Goal: Complete application form

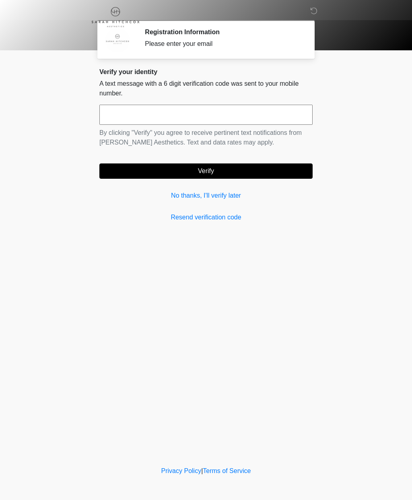
click at [230, 200] on link "No thanks, I'll verify later" at bounding box center [205, 196] width 213 height 10
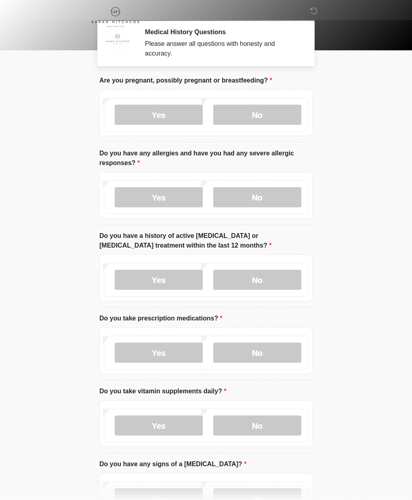
click at [276, 114] on label "No" at bounding box center [257, 115] width 88 height 20
click at [280, 200] on label "No" at bounding box center [257, 197] width 88 height 20
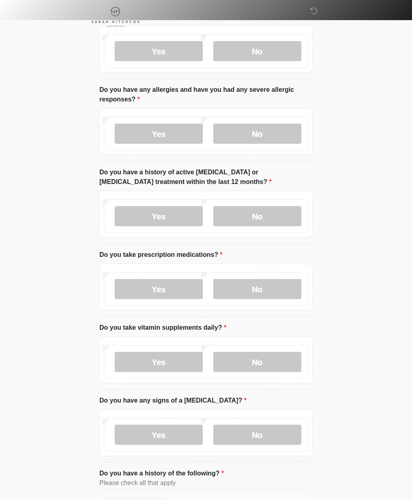
scroll to position [64, 0]
click at [282, 213] on label "No" at bounding box center [257, 216] width 88 height 20
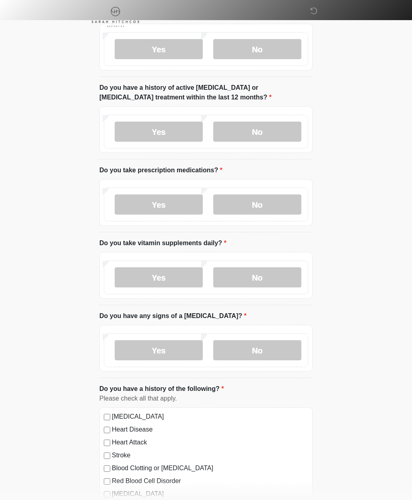
scroll to position [148, 0]
click at [172, 208] on label "Yes" at bounding box center [159, 204] width 88 height 20
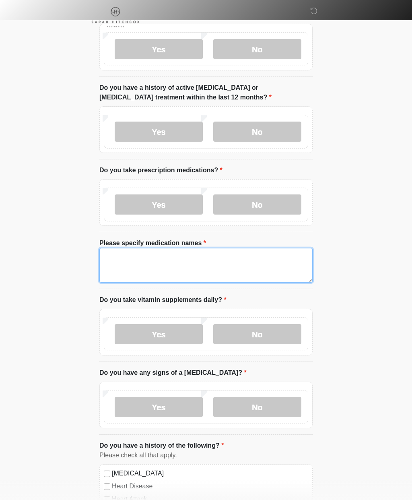
click at [240, 269] on textarea "Please specify medication names" at bounding box center [205, 265] width 213 height 35
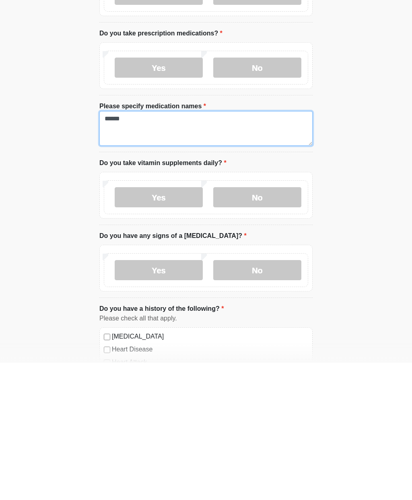
type textarea "******"
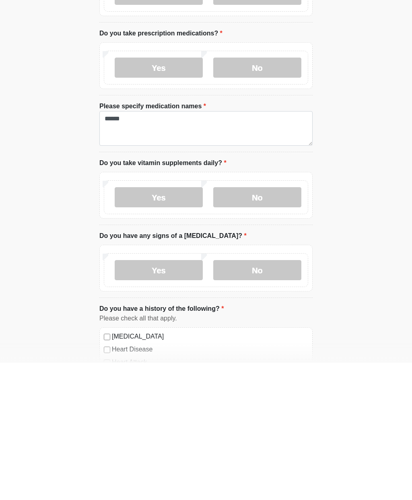
click at [186, 324] on label "Yes" at bounding box center [159, 334] width 88 height 20
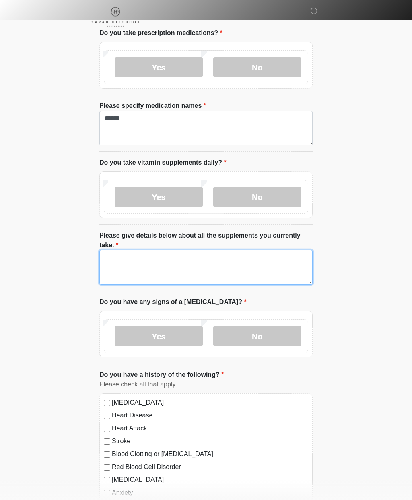
click at [228, 267] on textarea "Please give details below about all the supplements you currently take." at bounding box center [205, 267] width 213 height 35
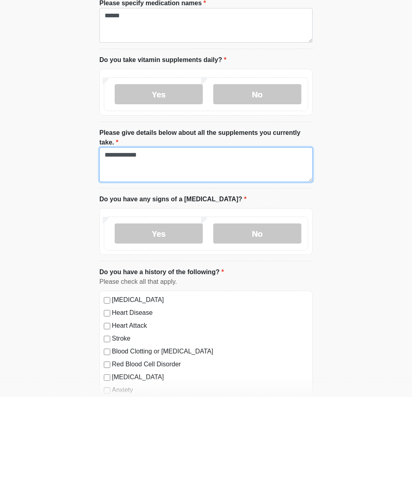
type textarea "**********"
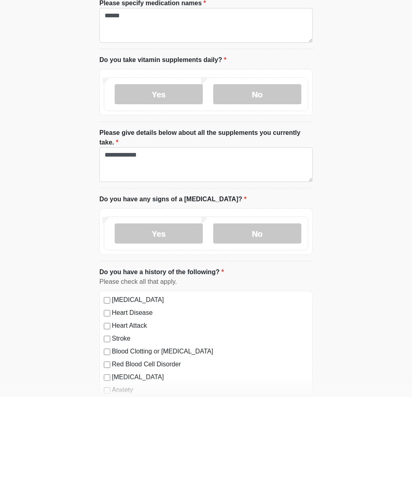
click at [278, 326] on label "No" at bounding box center [257, 336] width 88 height 20
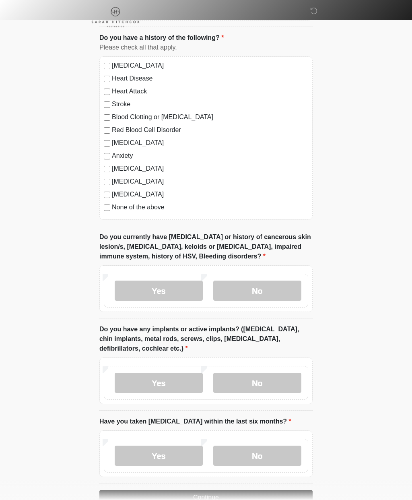
scroll to position [636, 0]
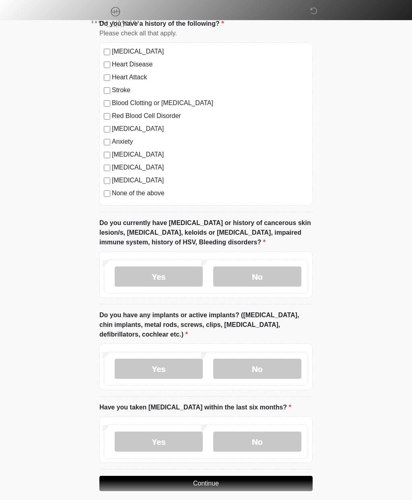
click at [282, 275] on label "No" at bounding box center [257, 276] width 88 height 20
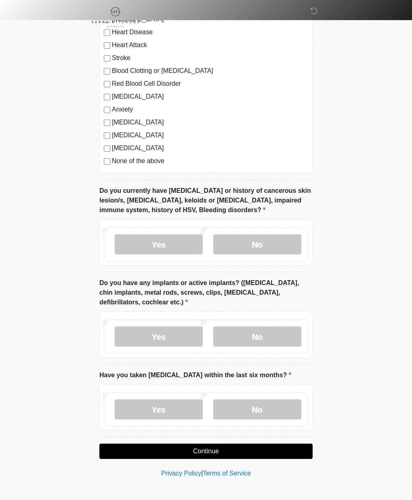
click at [277, 334] on label "No" at bounding box center [257, 336] width 88 height 20
click at [272, 411] on label "No" at bounding box center [257, 409] width 88 height 20
click at [260, 447] on button "Continue" at bounding box center [205, 450] width 213 height 15
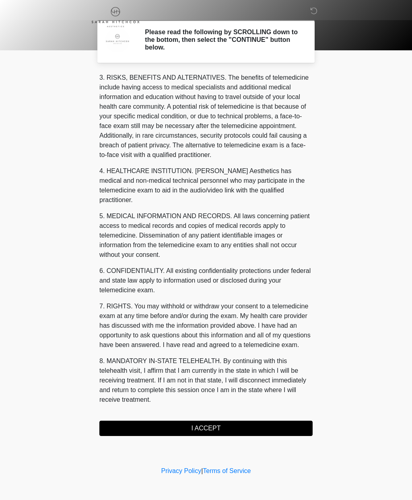
scroll to position [138, 0]
click at [271, 430] on button "I ACCEPT" at bounding box center [205, 427] width 213 height 15
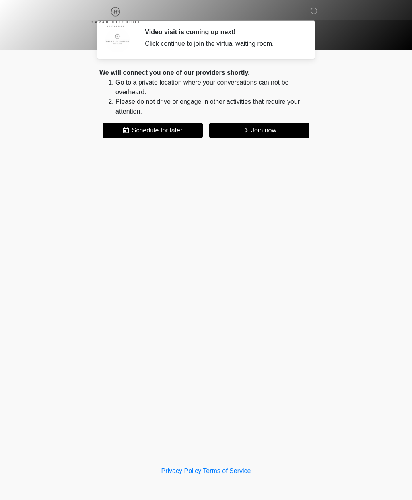
click at [255, 125] on button "Join now" at bounding box center [259, 130] width 100 height 15
